Goal: Book appointment/travel/reservation

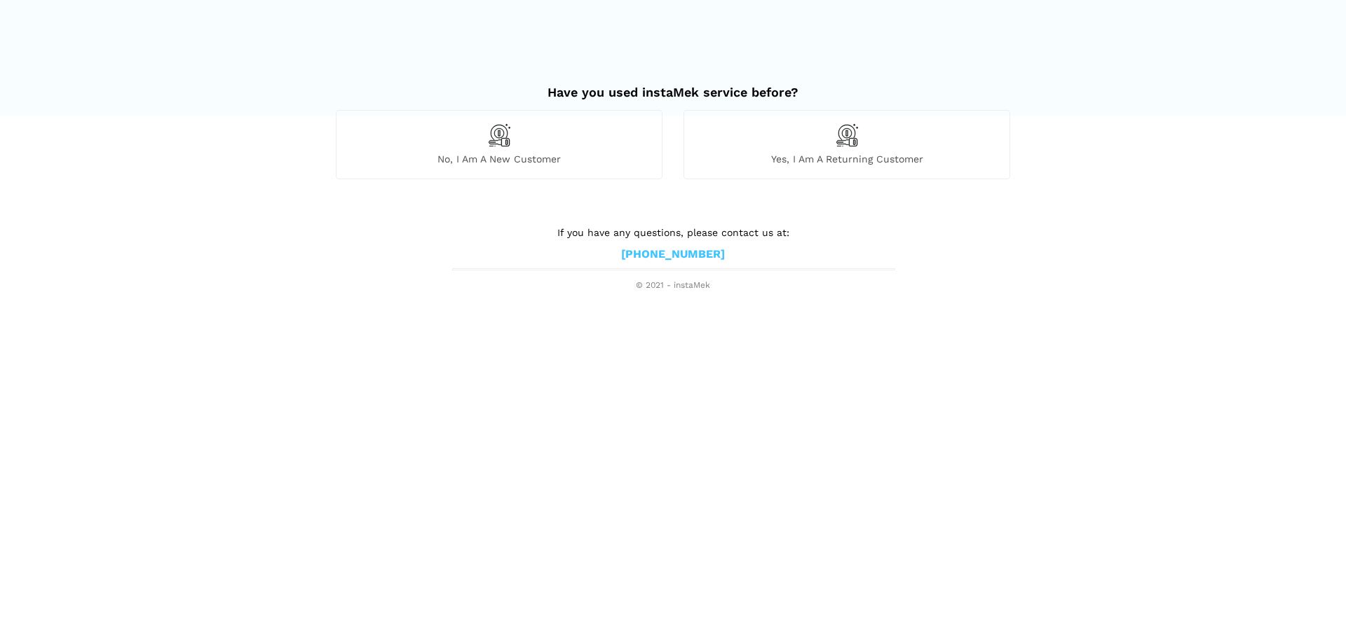
click at [516, 142] on div "No, I am a new customer" at bounding box center [499, 144] width 327 height 69
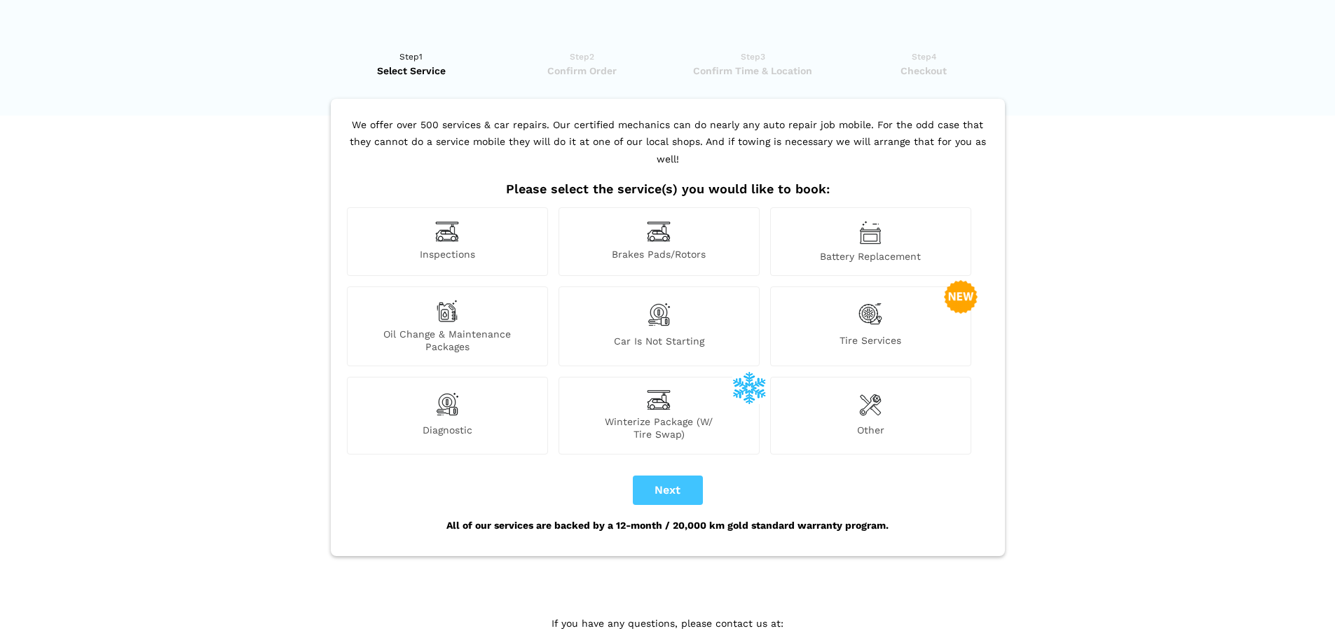
click at [485, 230] on div "Inspections" at bounding box center [447, 241] width 201 height 69
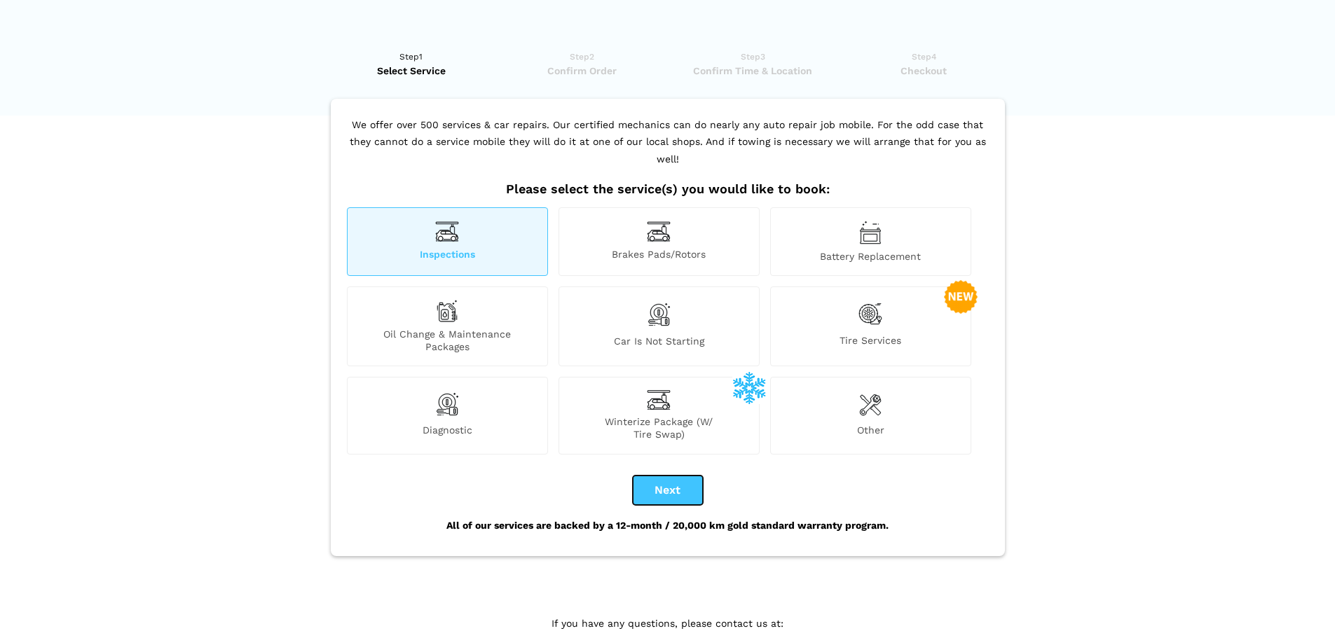
click at [688, 480] on button "Next" at bounding box center [668, 490] width 70 height 29
checkbox input "true"
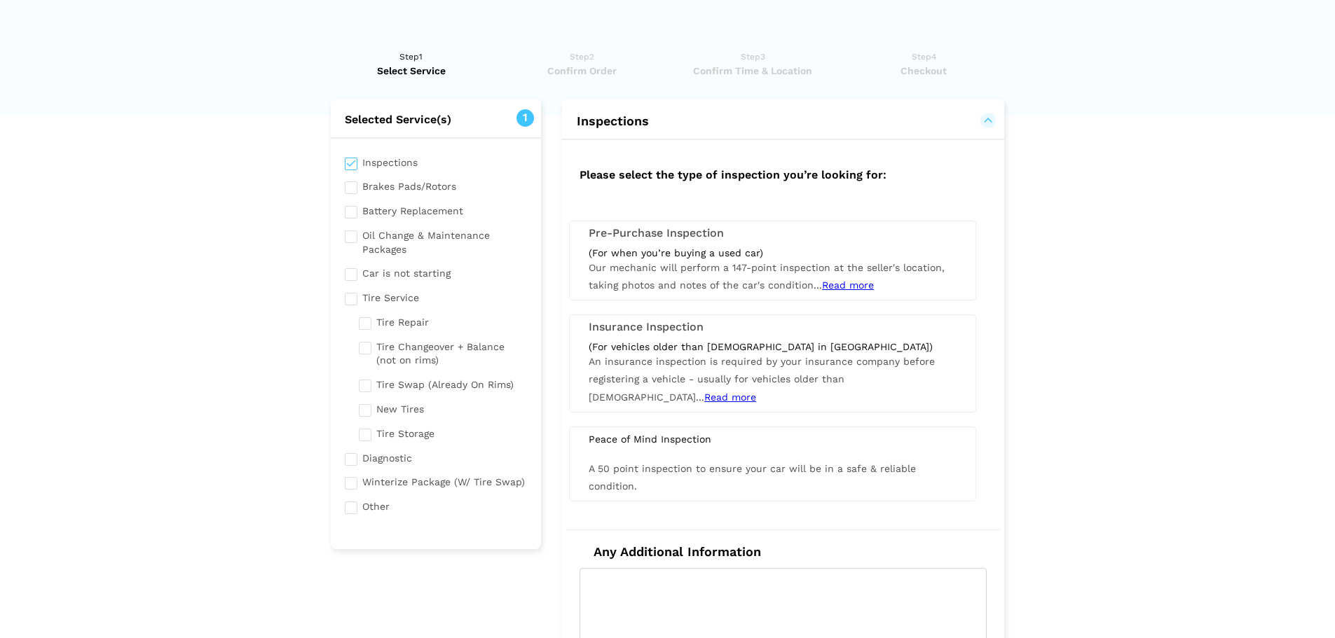
click at [716, 253] on div "(For when you’re buying a used car)" at bounding box center [773, 253] width 368 height 13
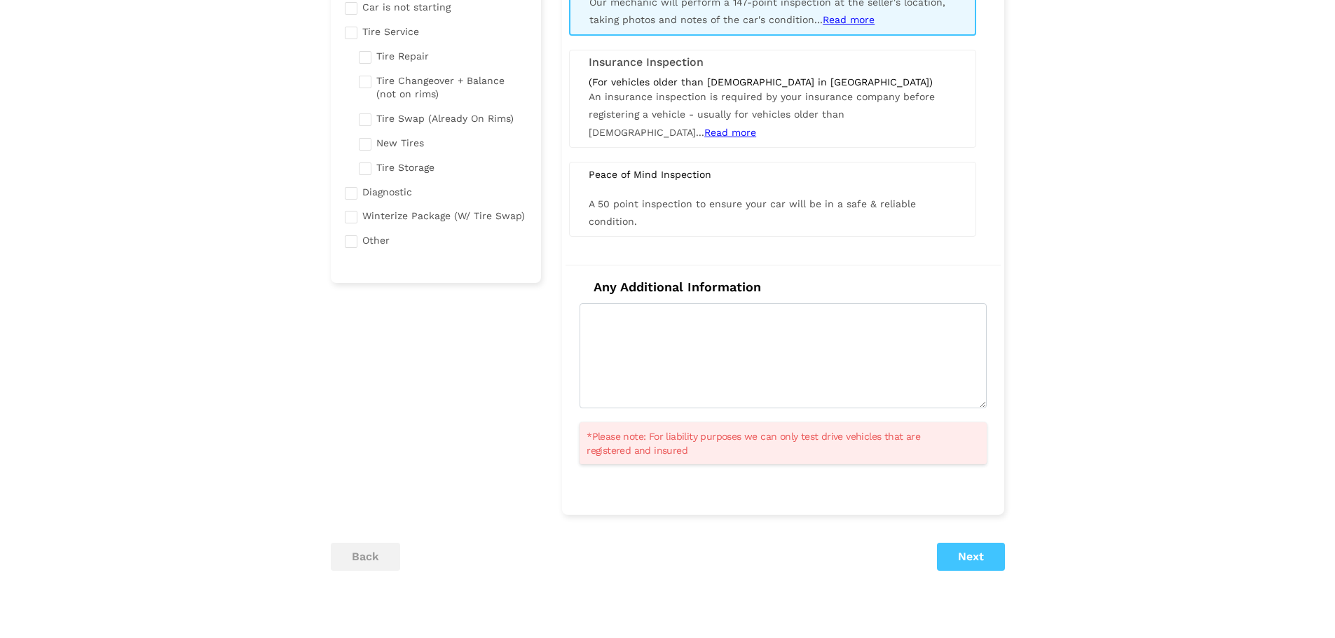
scroll to position [280, 0]
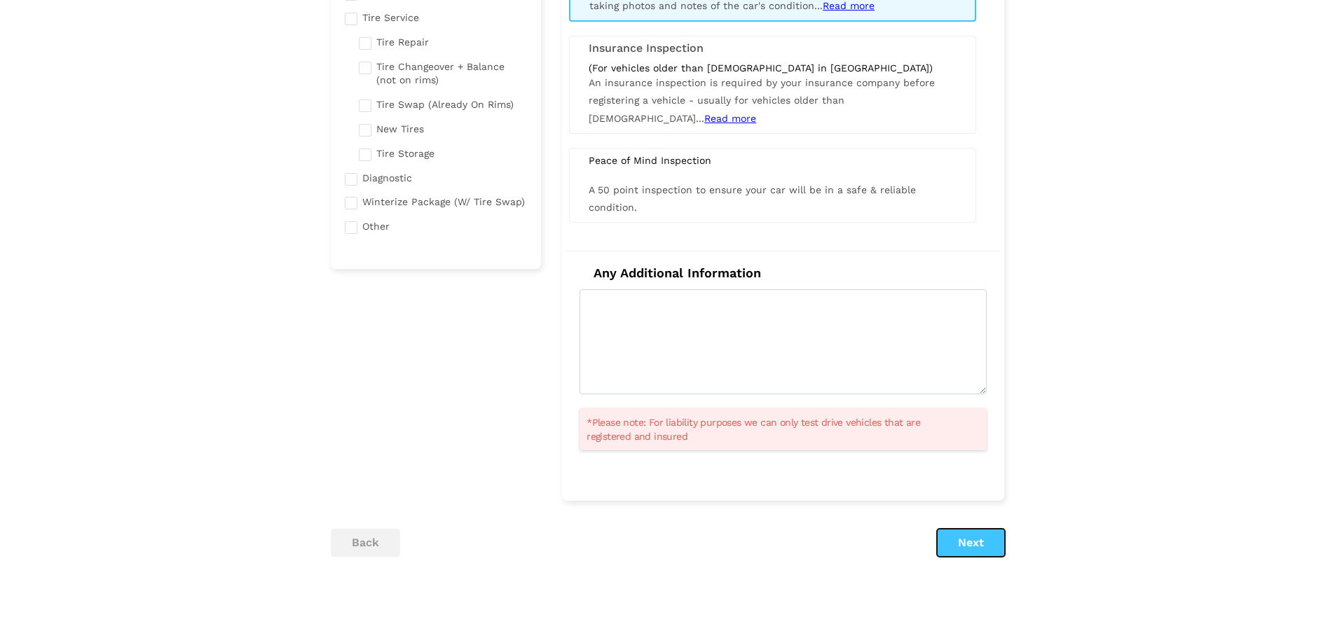
click at [965, 540] on button "Next" at bounding box center [971, 543] width 68 height 28
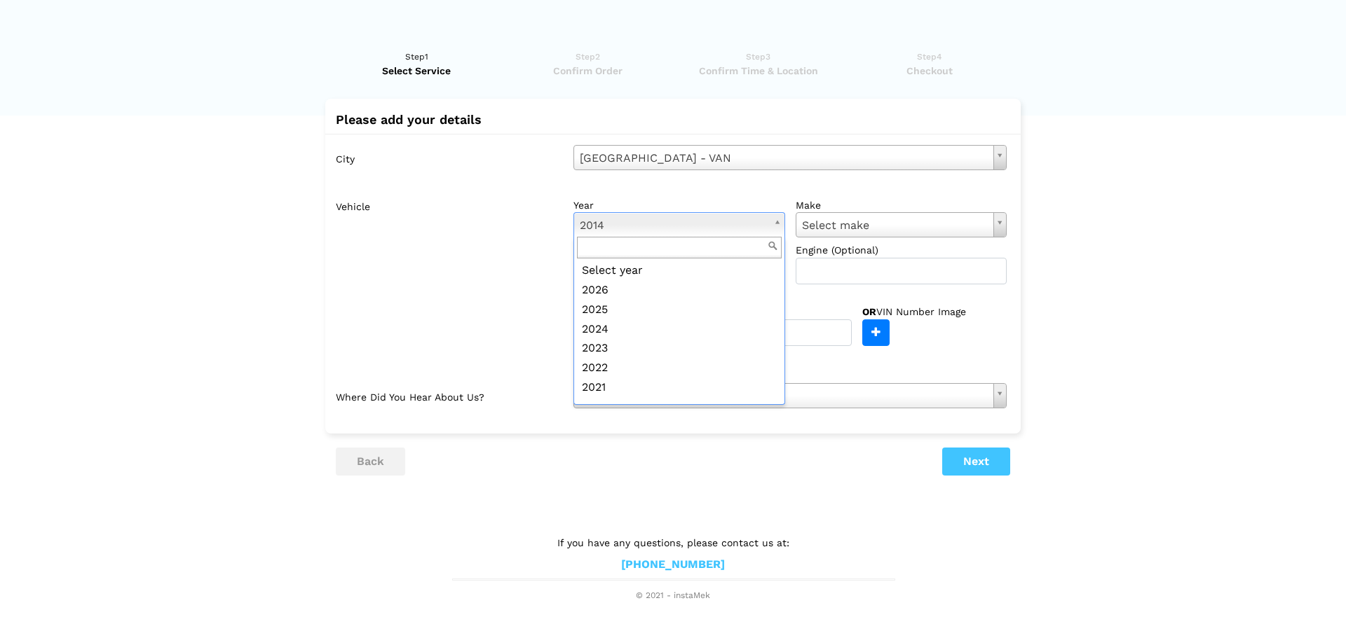
scroll to position [132, 0]
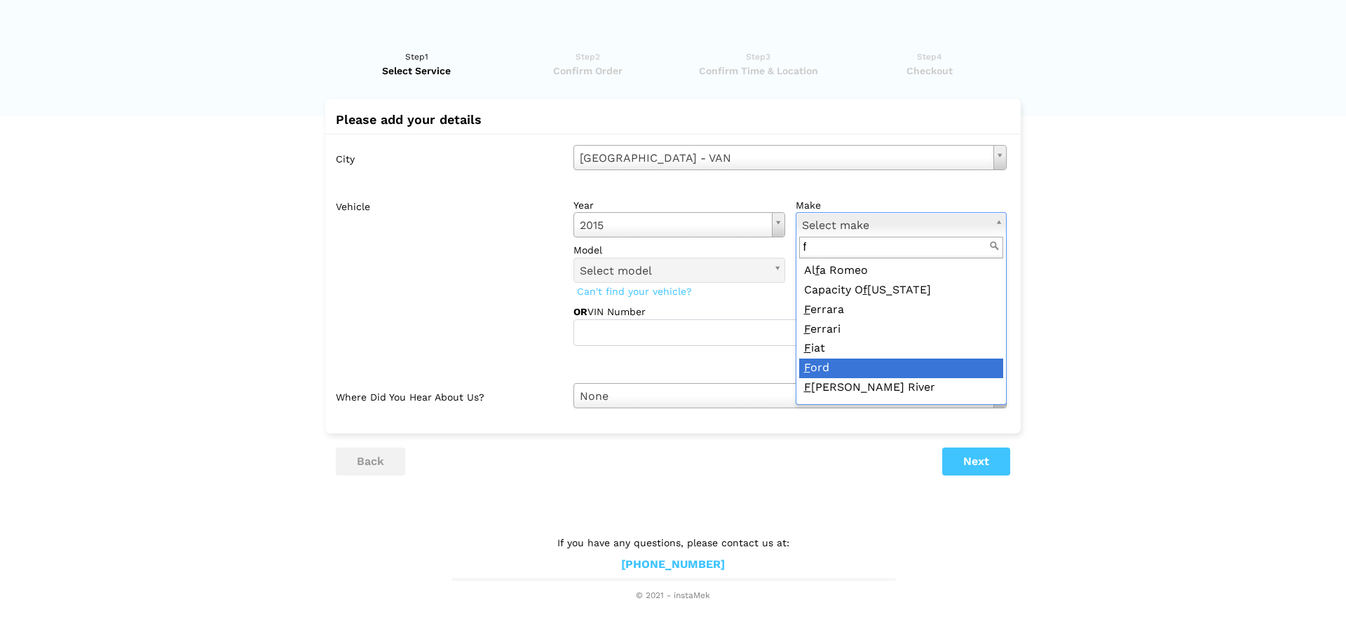
type input "f"
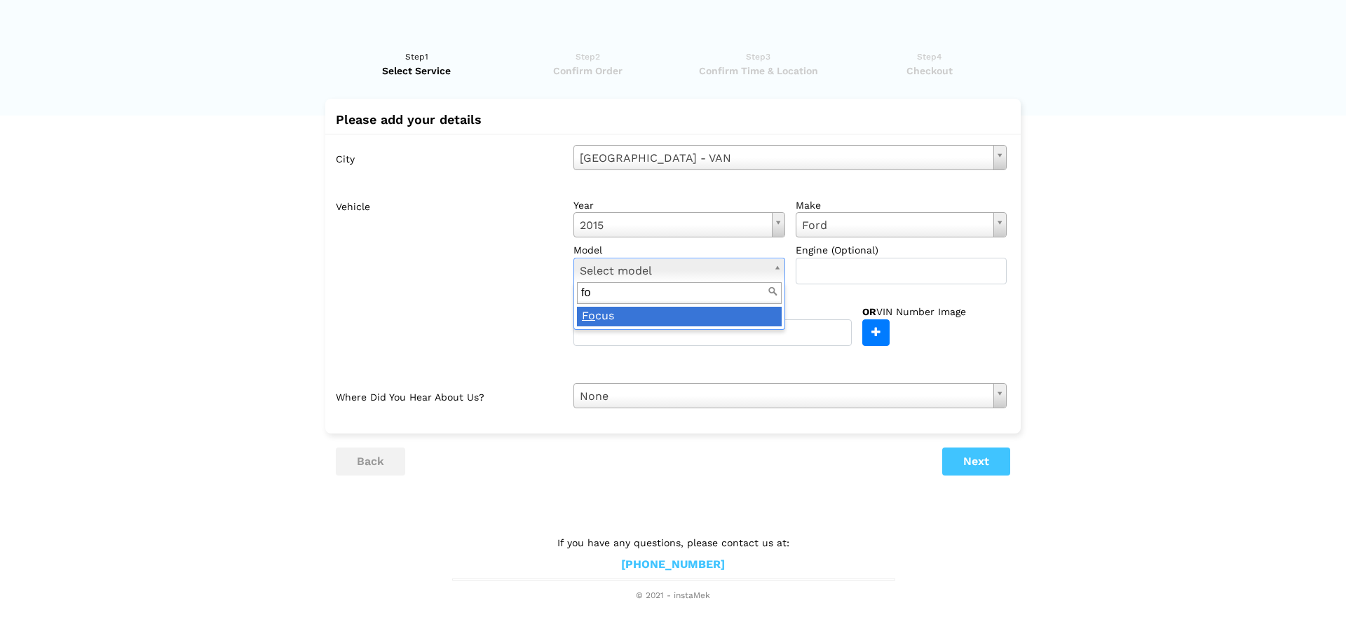
type input "fo"
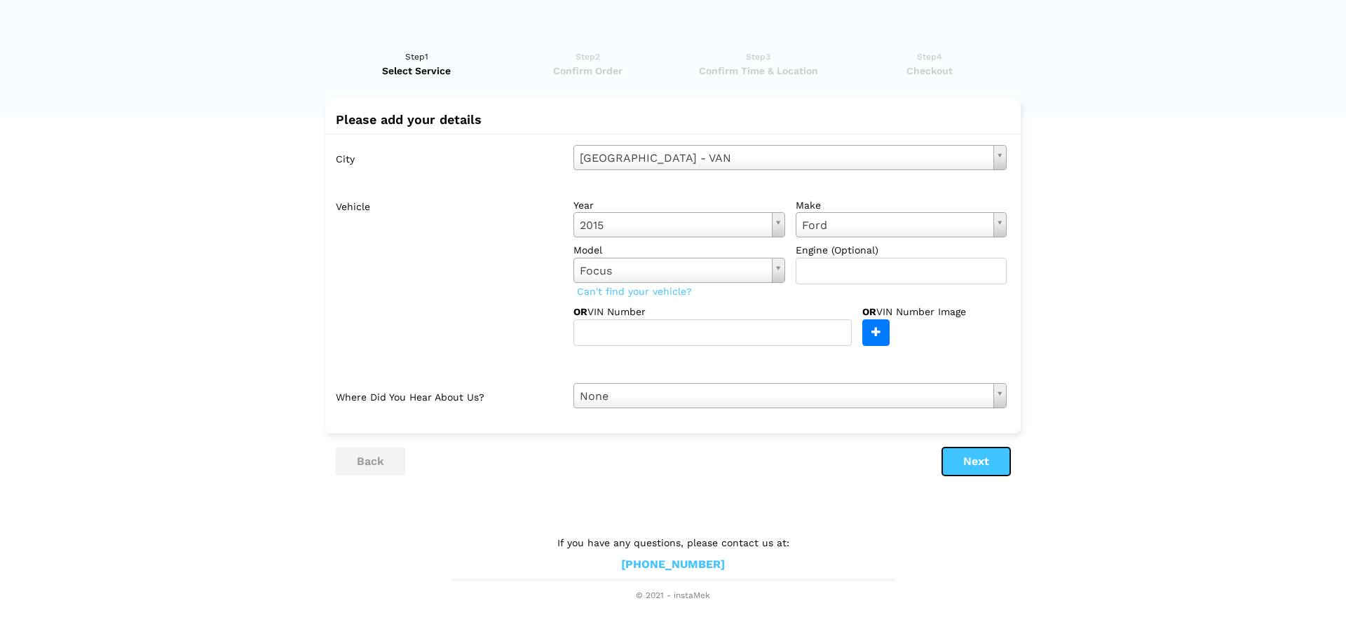
click at [974, 456] on button "Next" at bounding box center [976, 462] width 68 height 28
